Goal: Check status

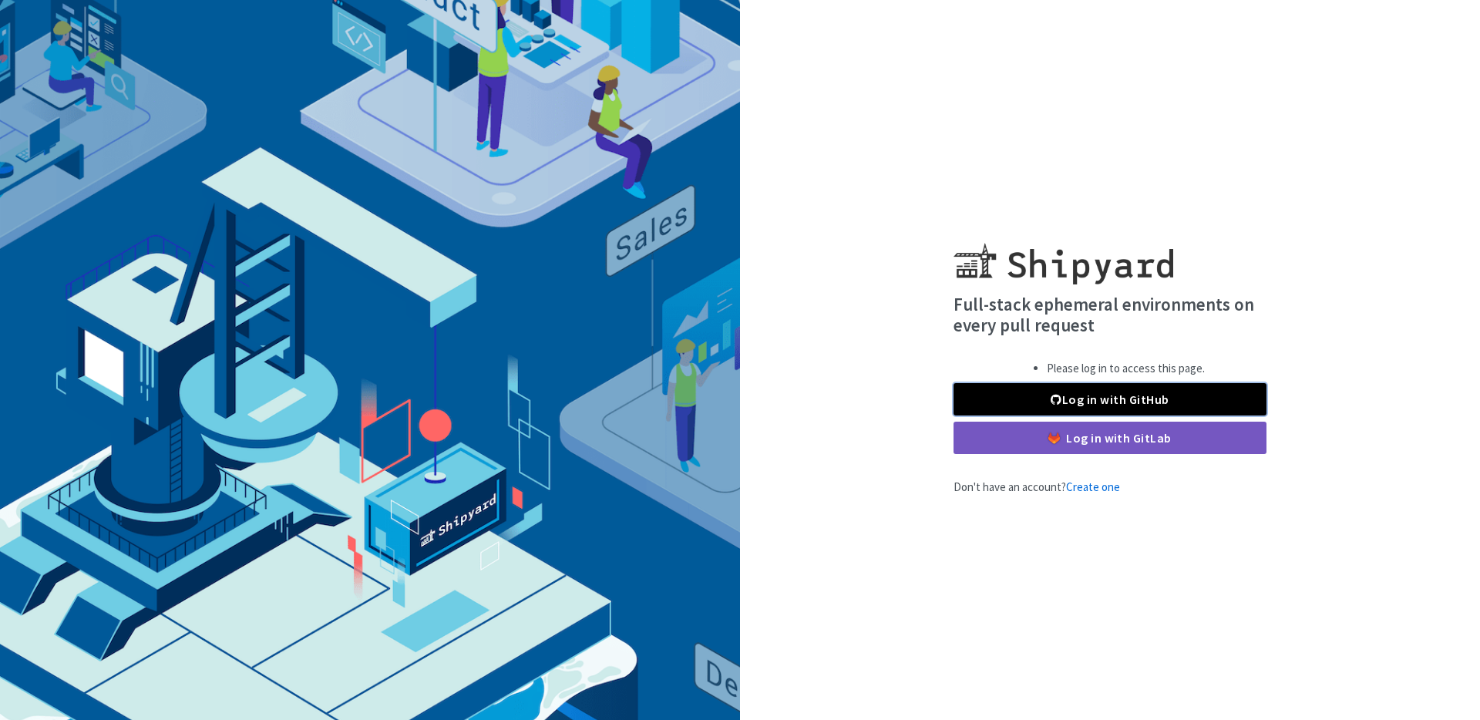
click at [1100, 393] on link "Log in with GitHub" at bounding box center [1110, 399] width 313 height 32
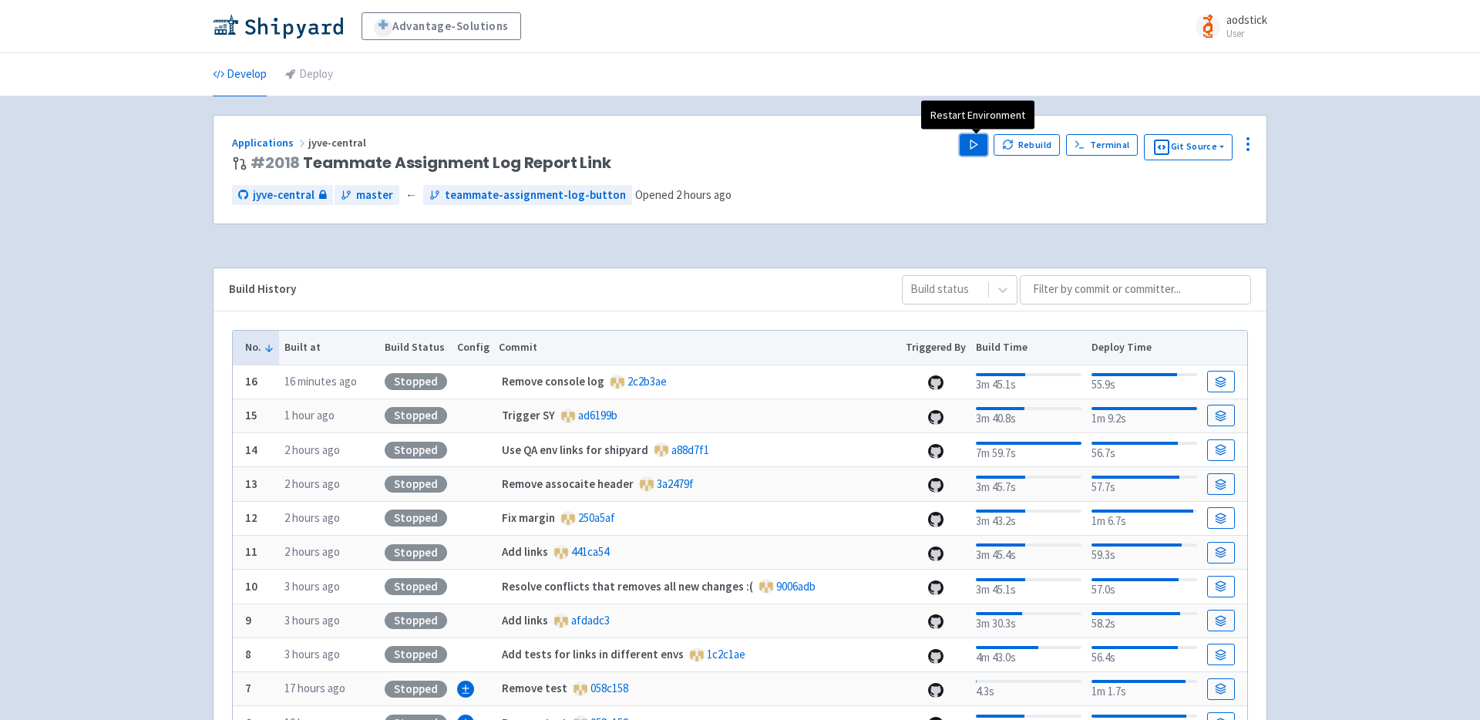
click at [975, 144] on polygon "button" at bounding box center [974, 144] width 7 height 8
click at [1322, 199] on div "Advantage-Solutions aodstick User Profile Sign out Develop Deploy #" at bounding box center [740, 487] width 1480 height 975
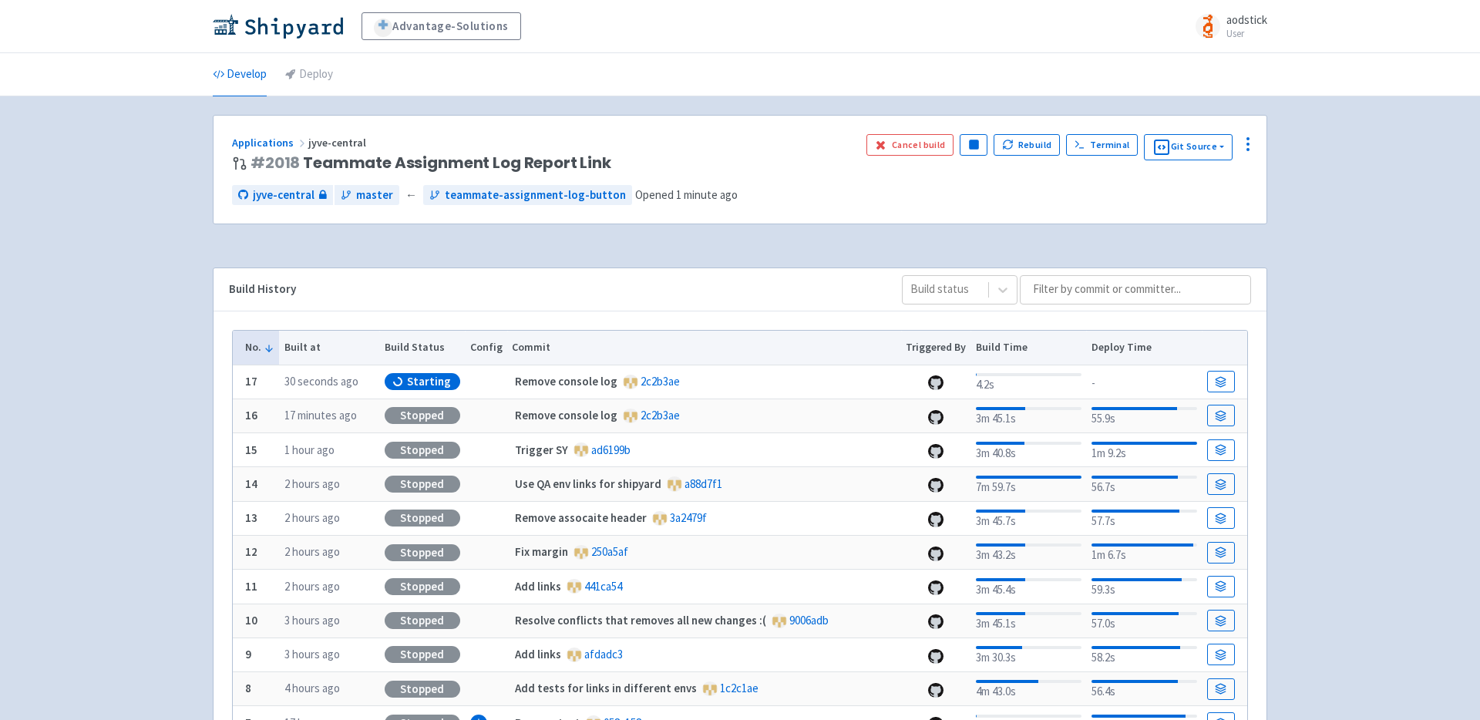
click at [1359, 330] on div "Advantage-Solutions aodstick User Profile Sign out Develop Deploy #" at bounding box center [740, 487] width 1480 height 975
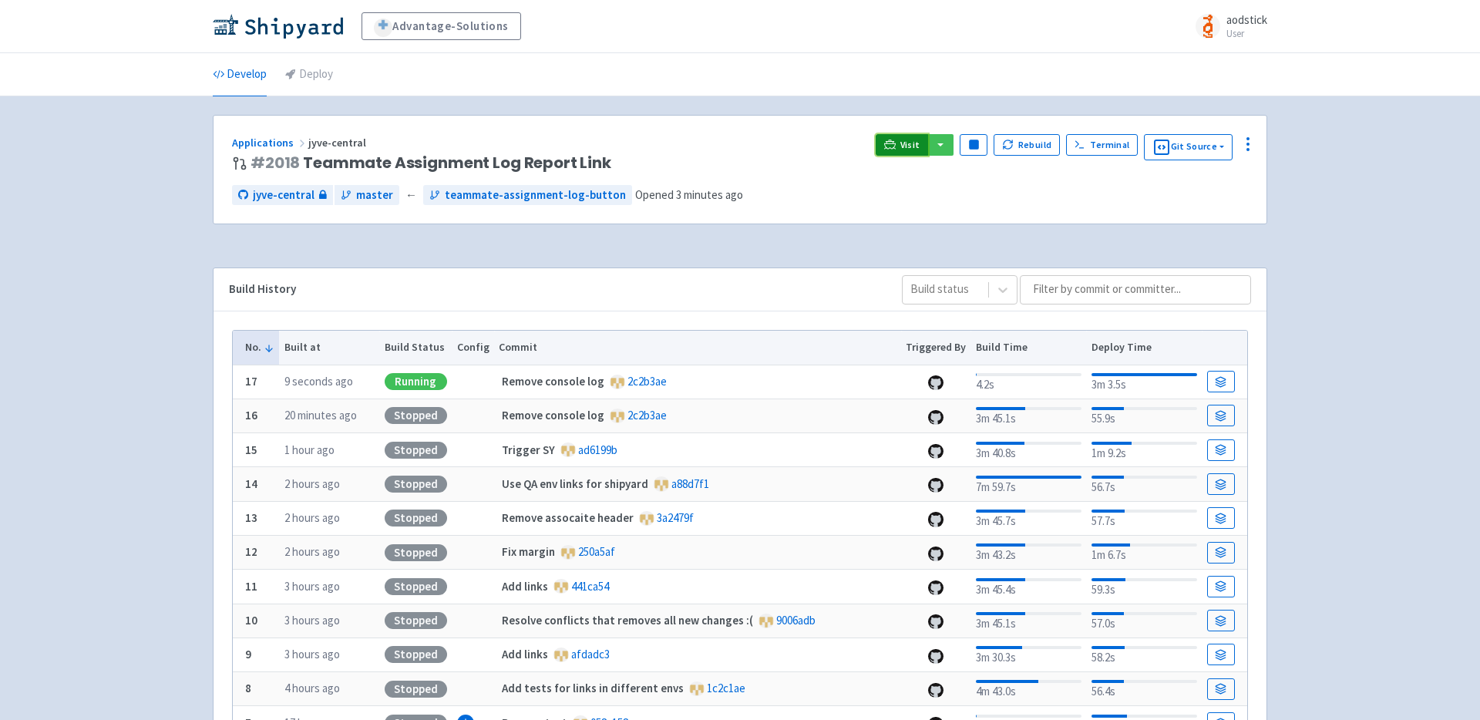
click at [902, 142] on link "Visit" at bounding box center [902, 145] width 52 height 22
